Goal: Task Accomplishment & Management: Manage account settings

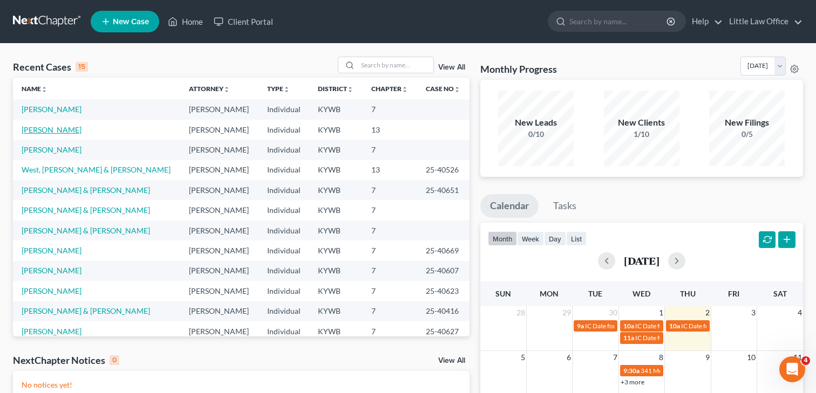
click at [41, 133] on link "[PERSON_NAME]" at bounding box center [52, 129] width 60 height 9
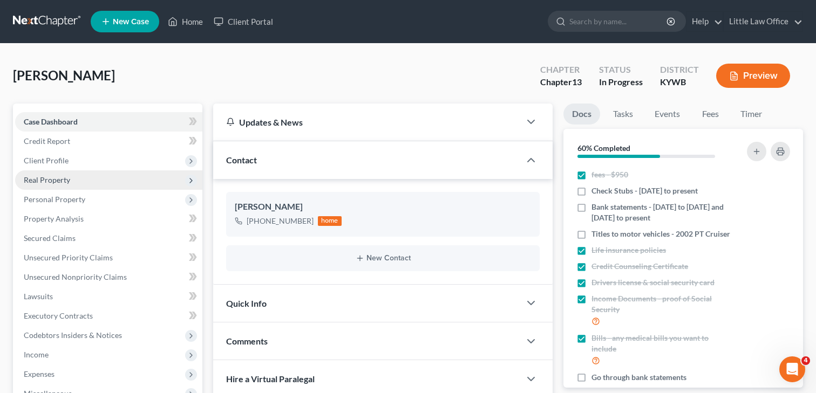
click at [85, 184] on span "Real Property" at bounding box center [108, 179] width 187 height 19
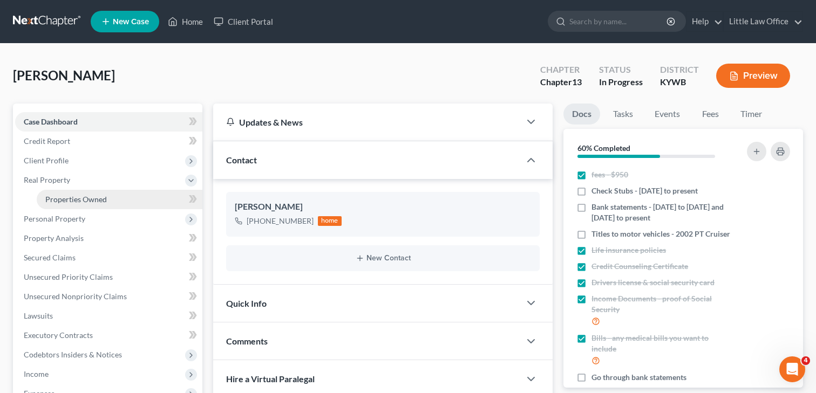
click at [78, 199] on span "Properties Owned" at bounding box center [75, 199] width 61 height 9
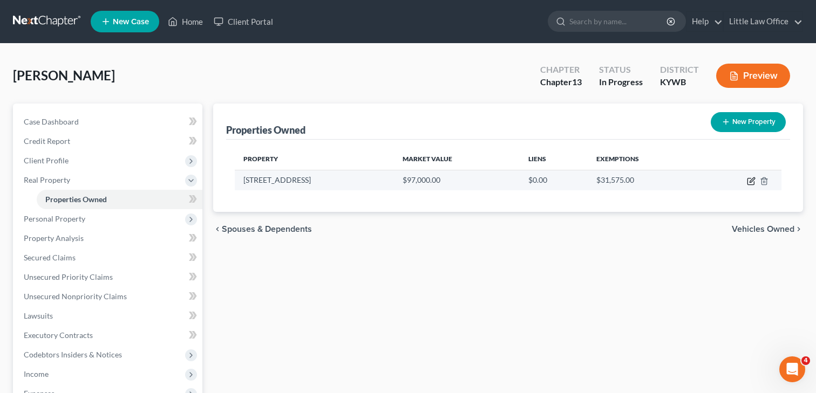
click at [751, 183] on icon "button" at bounding box center [751, 181] width 9 height 9
select select "18"
select select "0"
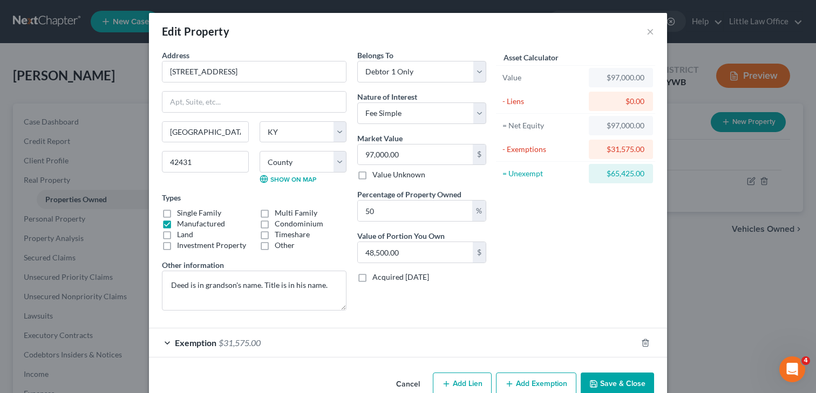
click at [224, 347] on span "$31,575.00" at bounding box center [239, 343] width 42 height 10
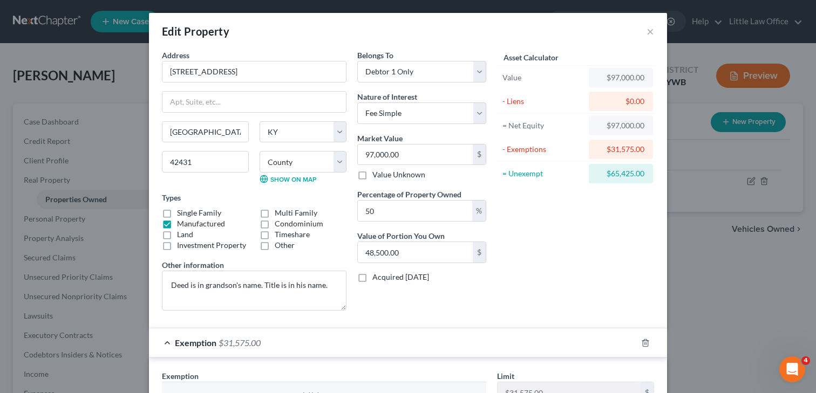
click at [703, 254] on div "Edit Property × Address * [GEOGRAPHIC_DATA] [GEOGRAPHIC_DATA] [US_STATE][GEOGRA…" at bounding box center [408, 196] width 816 height 393
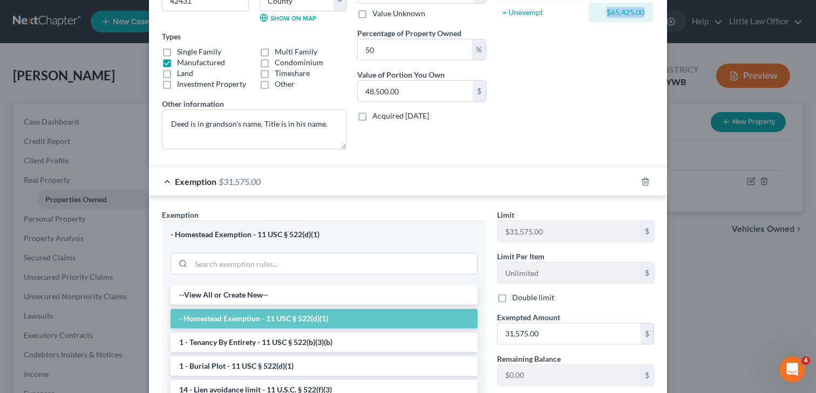
scroll to position [173, 0]
